Goal: Task Accomplishment & Management: Use online tool/utility

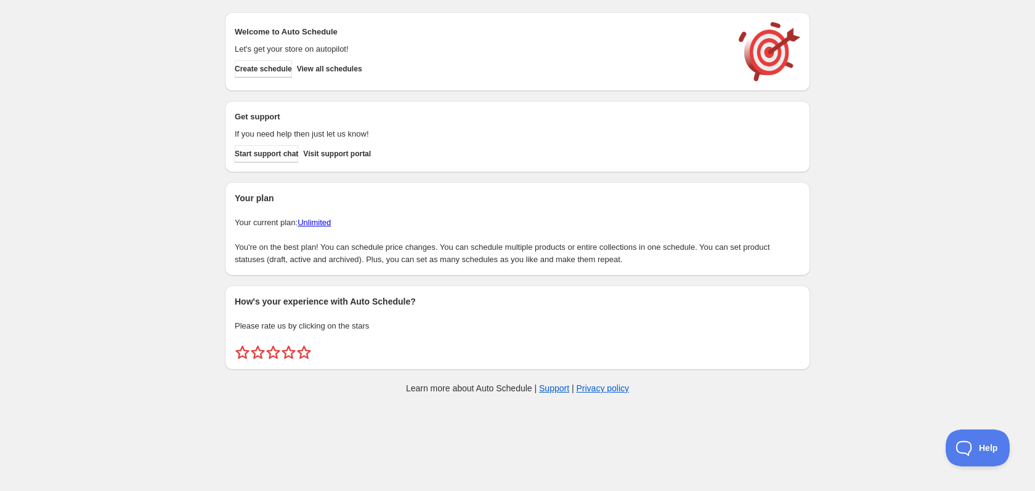
click at [144, 129] on div "Create schedule Help & support Cancel Discount prices Schedule a discount, sale…" at bounding box center [517, 206] width 1035 height 412
click at [362, 65] on span "View all schedules" at bounding box center [329, 69] width 65 height 10
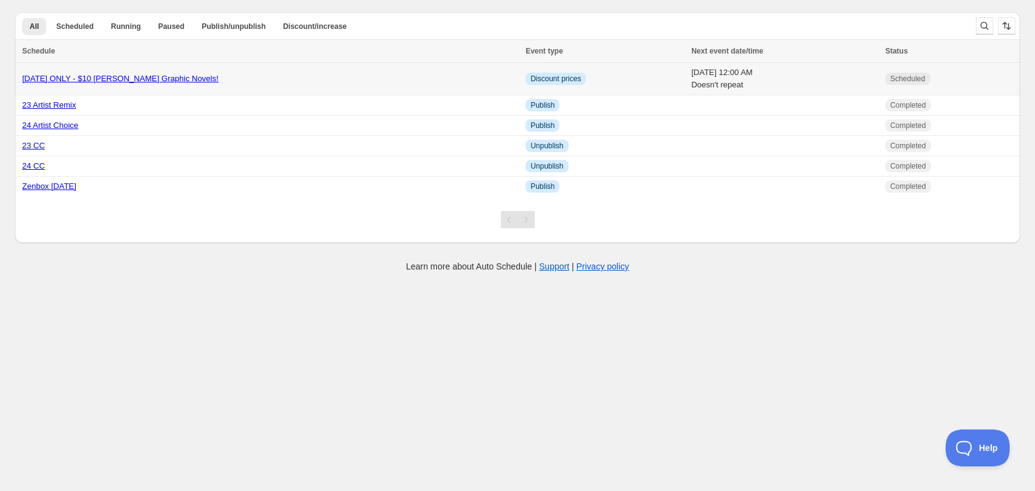
click at [175, 80] on link "[DATE] ONLY - $10 [PERSON_NAME] Graphic Novels!" at bounding box center [120, 78] width 196 height 9
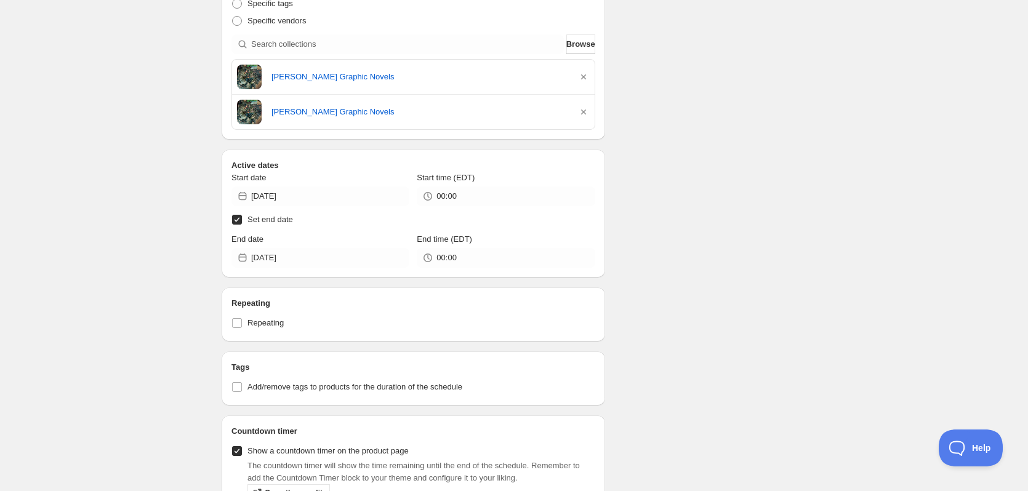
scroll to position [426, 0]
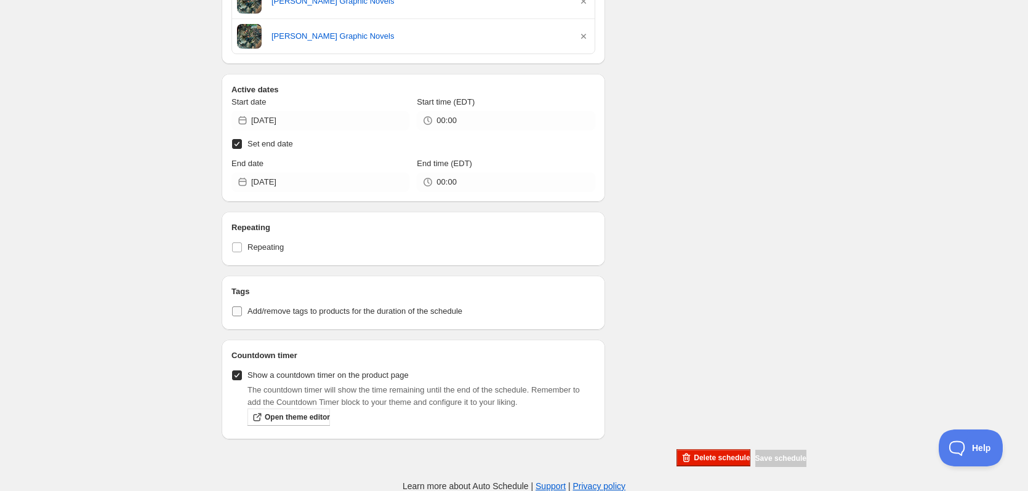
click at [373, 314] on span "Add/remove tags to products for the duration of the schedule" at bounding box center [355, 311] width 215 height 9
click at [242, 314] on input "Add/remove tags to products for the duration of the schedule" at bounding box center [237, 312] width 10 height 10
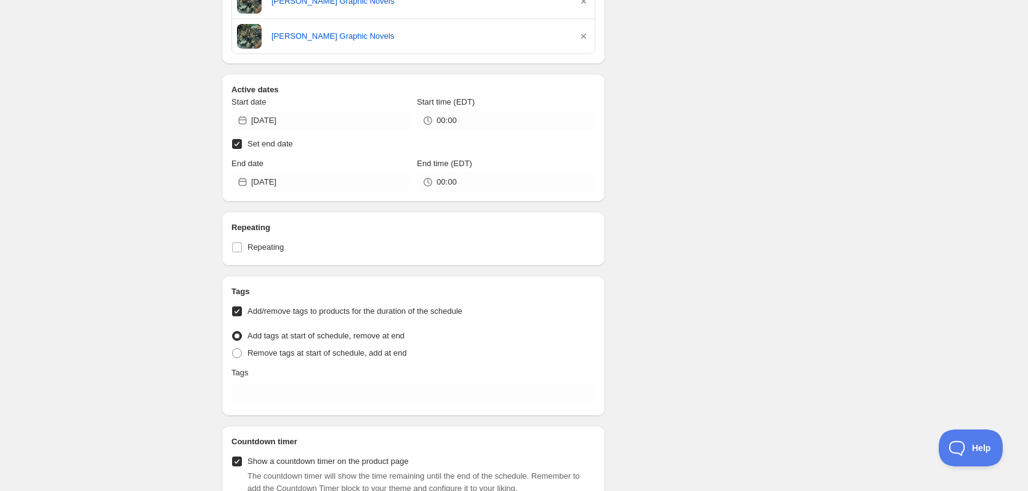
click at [371, 313] on span "Add/remove tags to products for the duration of the schedule" at bounding box center [355, 311] width 215 height 9
click at [242, 313] on input "Add/remove tags to products for the duration of the schedule" at bounding box center [237, 312] width 10 height 10
checkbox input "false"
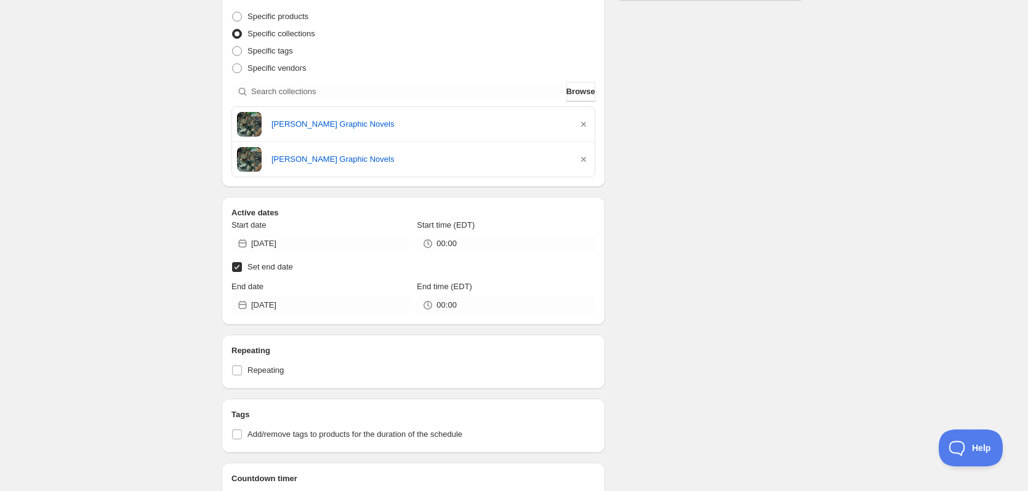
scroll to position [241, 0]
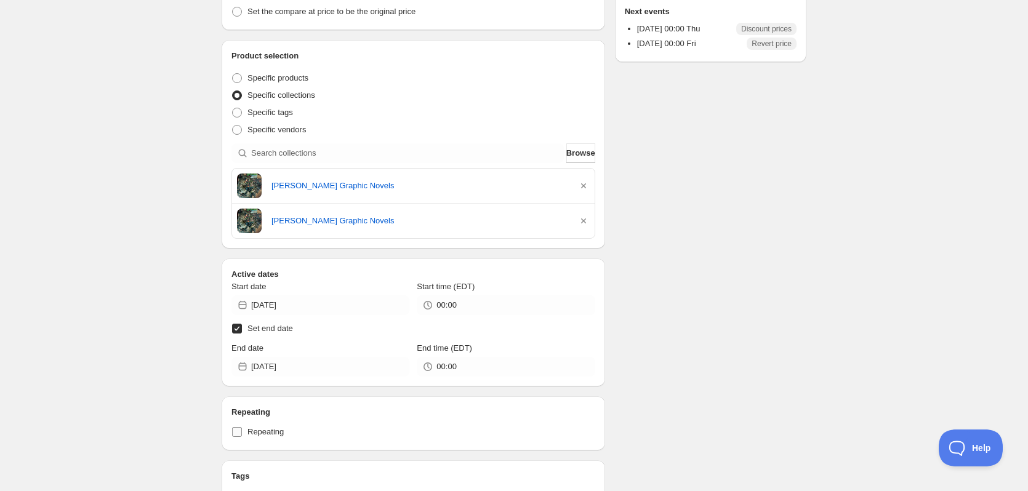
click at [241, 426] on label "Repeating" at bounding box center [414, 432] width 364 height 17
click at [241, 427] on input "Repeating" at bounding box center [237, 432] width 10 height 10
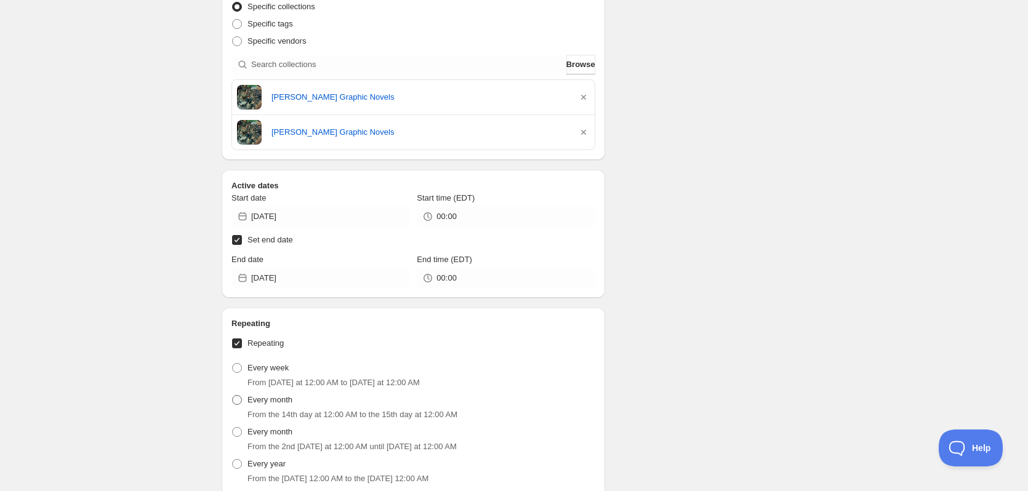
scroll to position [364, 0]
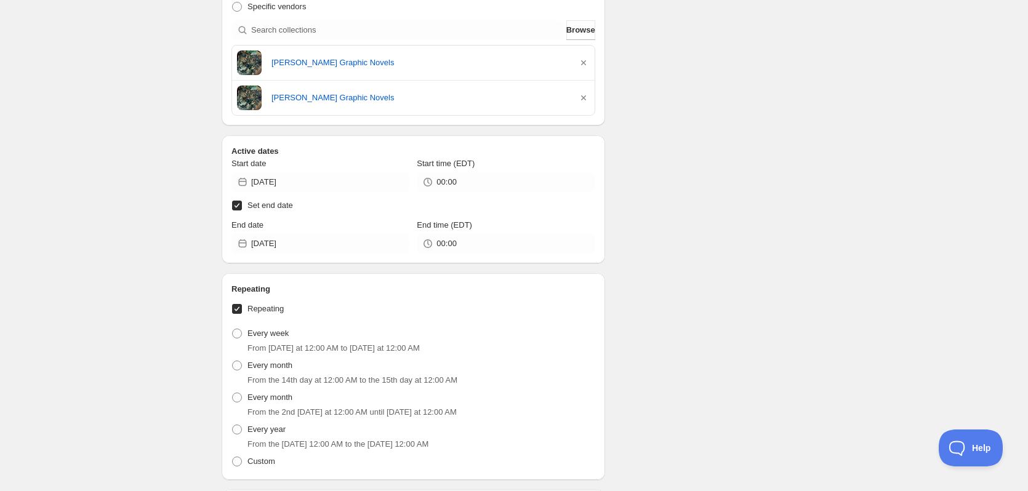
click at [249, 315] on label "Repeating" at bounding box center [414, 309] width 364 height 17
click at [242, 314] on input "Repeating" at bounding box center [237, 309] width 10 height 10
checkbox input "false"
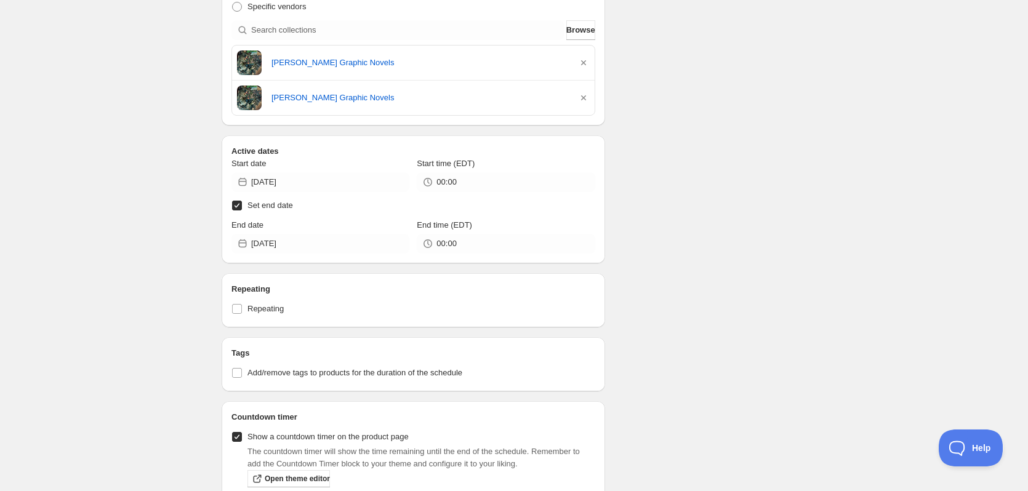
click at [799, 220] on div "Schedule name [DATE] ONLY - $10 [PERSON_NAME] Graphic Novels! Your customers wo…" at bounding box center [509, 101] width 595 height 857
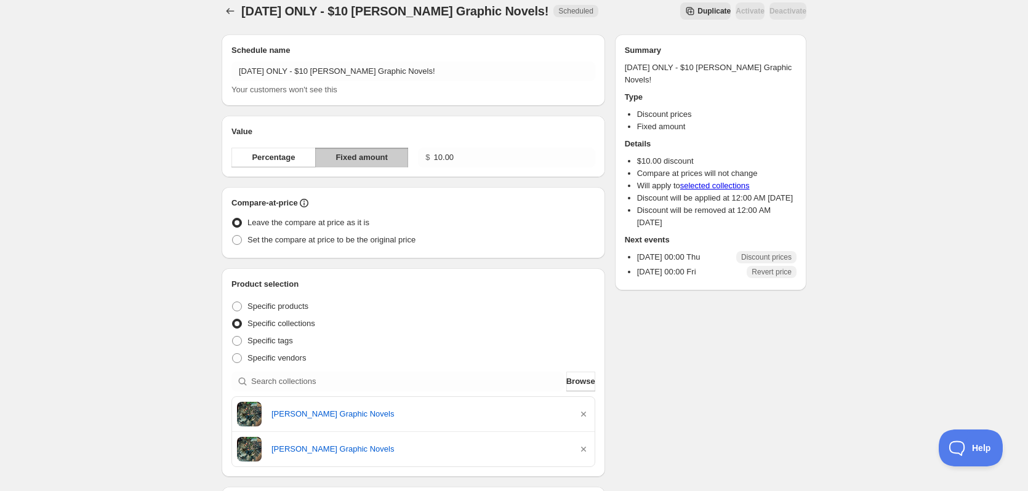
scroll to position [0, 0]
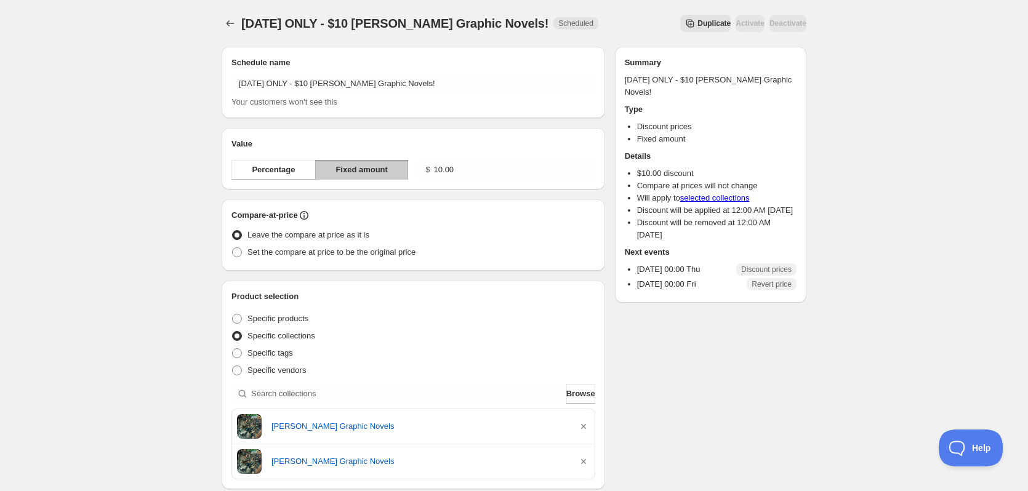
click at [868, 171] on div "[DATE] ONLY - $10 [PERSON_NAME] Graphic Novels!. This page is ready [DATE] ONLY…" at bounding box center [514, 459] width 1028 height 918
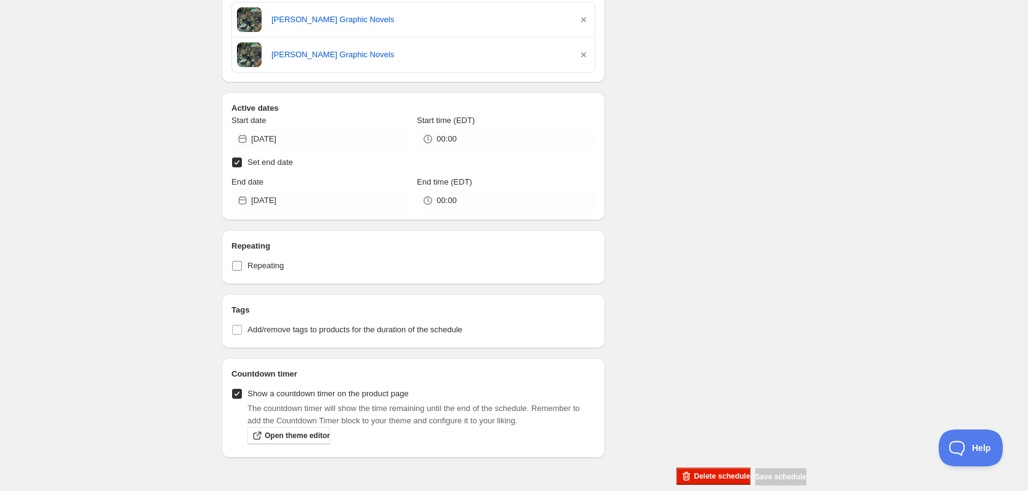
scroll to position [426, 0]
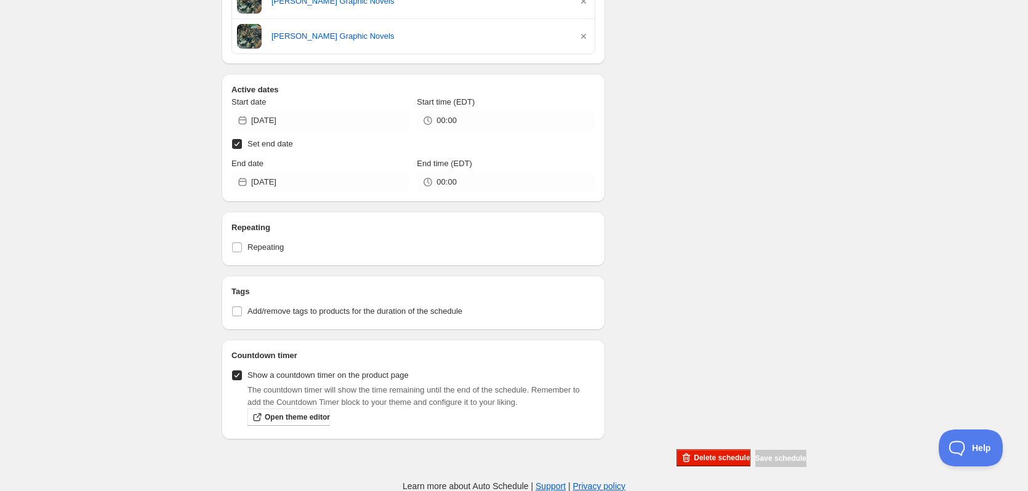
click at [763, 297] on div "Schedule name [DATE] ONLY - $10 [PERSON_NAME] Graphic Novels! Your customers wo…" at bounding box center [509, 39] width 595 height 857
click at [87, 294] on div "[DATE] ONLY - $10 [PERSON_NAME] Graphic Novels!. This page is ready [DATE] ONLY…" at bounding box center [514, 33] width 1028 height 918
drag, startPoint x: 76, startPoint y: 70, endPoint x: 198, endPoint y: 25, distance: 130.0
click at [76, 70] on div "[DATE] ONLY - $10 [PERSON_NAME] Graphic Novels!. This page is ready [DATE] ONLY…" at bounding box center [514, 33] width 1028 height 918
